Goal: Transaction & Acquisition: Purchase product/service

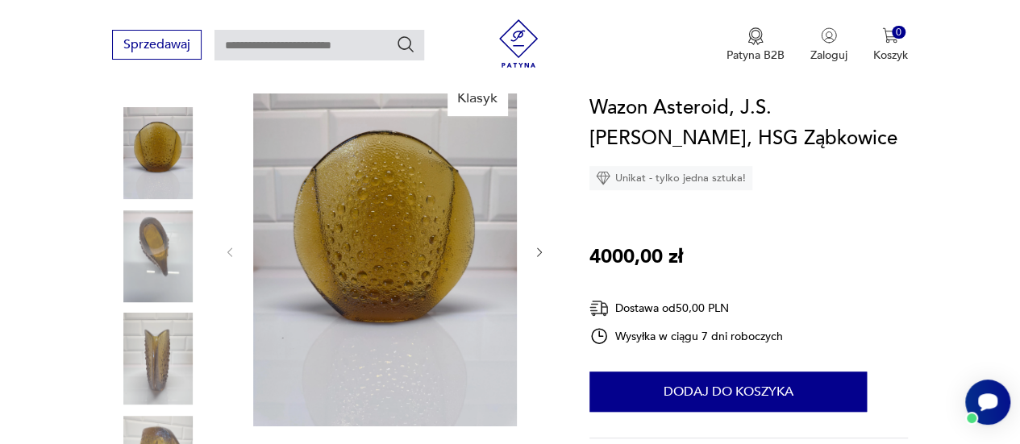
scroll to position [193, 0]
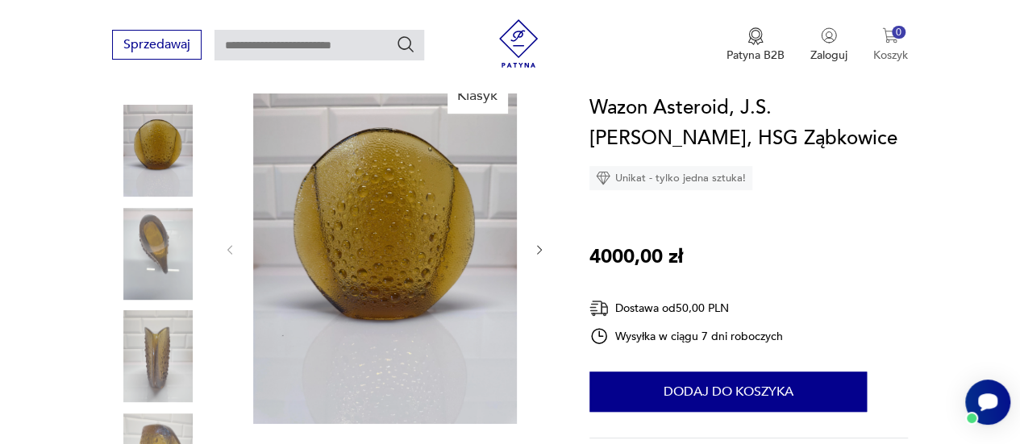
click at [888, 36] on img "button" at bounding box center [890, 35] width 16 height 16
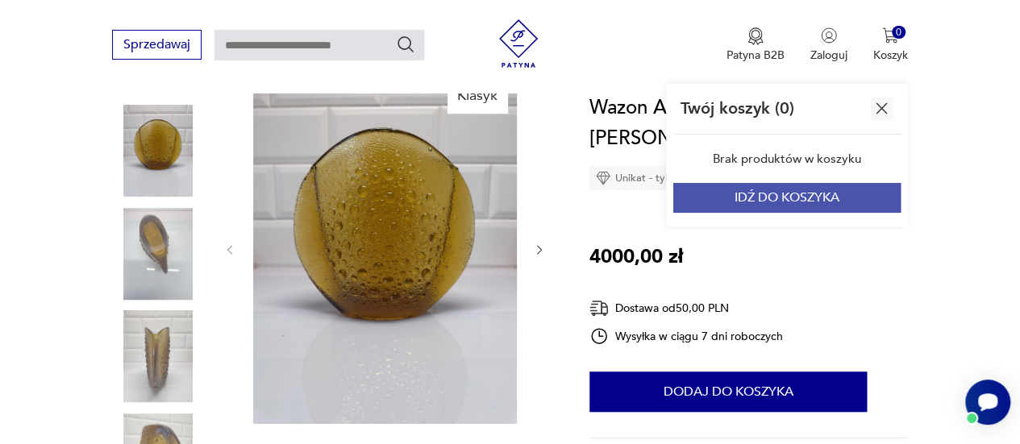
click at [830, 194] on button "IDŹ DO KOSZYKA" at bounding box center [786, 198] width 227 height 30
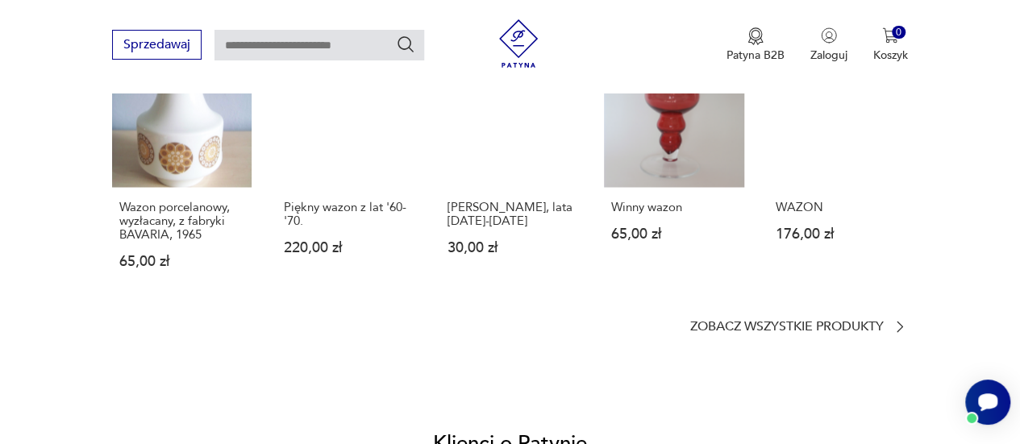
scroll to position [266, 0]
